Goal: Task Accomplishment & Management: Manage account settings

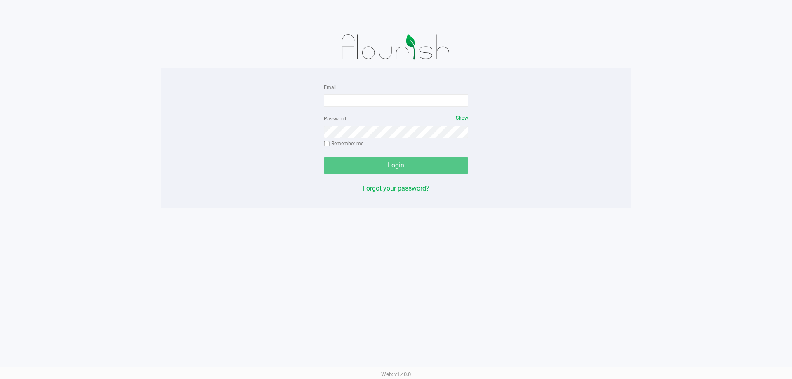
click at [402, 108] on form "Email Password Show Remember me Login" at bounding box center [396, 128] width 144 height 92
click at [401, 103] on input "Email" at bounding box center [396, 101] width 144 height 12
type input "[EMAIL_ADDRESS][DOMAIN_NAME]"
click at [324, 157] on button "Login" at bounding box center [396, 165] width 144 height 17
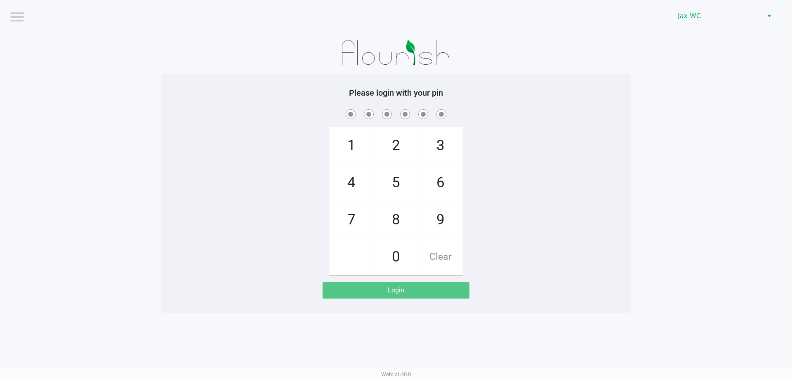
click at [581, 170] on div "1 4 7 2 5 8 0 3 6 9 Clear" at bounding box center [396, 192] width 470 height 168
click at [515, 146] on div "1 4 7 2 5 8 0 3 6 9 Clear" at bounding box center [396, 192] width 470 height 168
checkbox input "true"
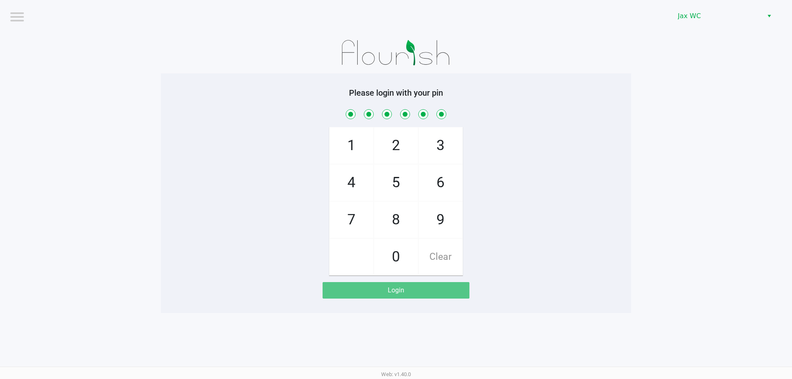
checkbox input "true"
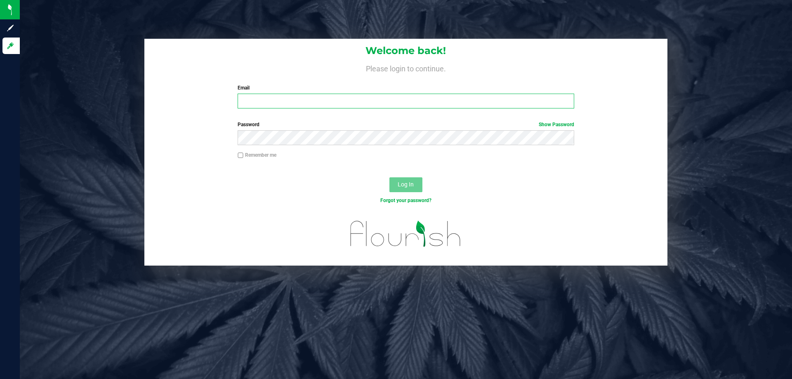
click at [347, 103] on input "Email" at bounding box center [406, 101] width 336 height 15
type input "[EMAIL_ADDRESS][DOMAIN_NAME]"
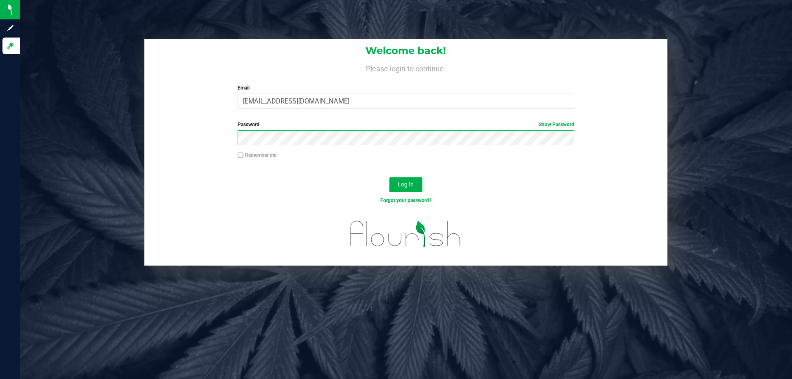
click at [390, 177] on button "Log In" at bounding box center [406, 184] width 33 height 15
